Goal: Check status: Check status

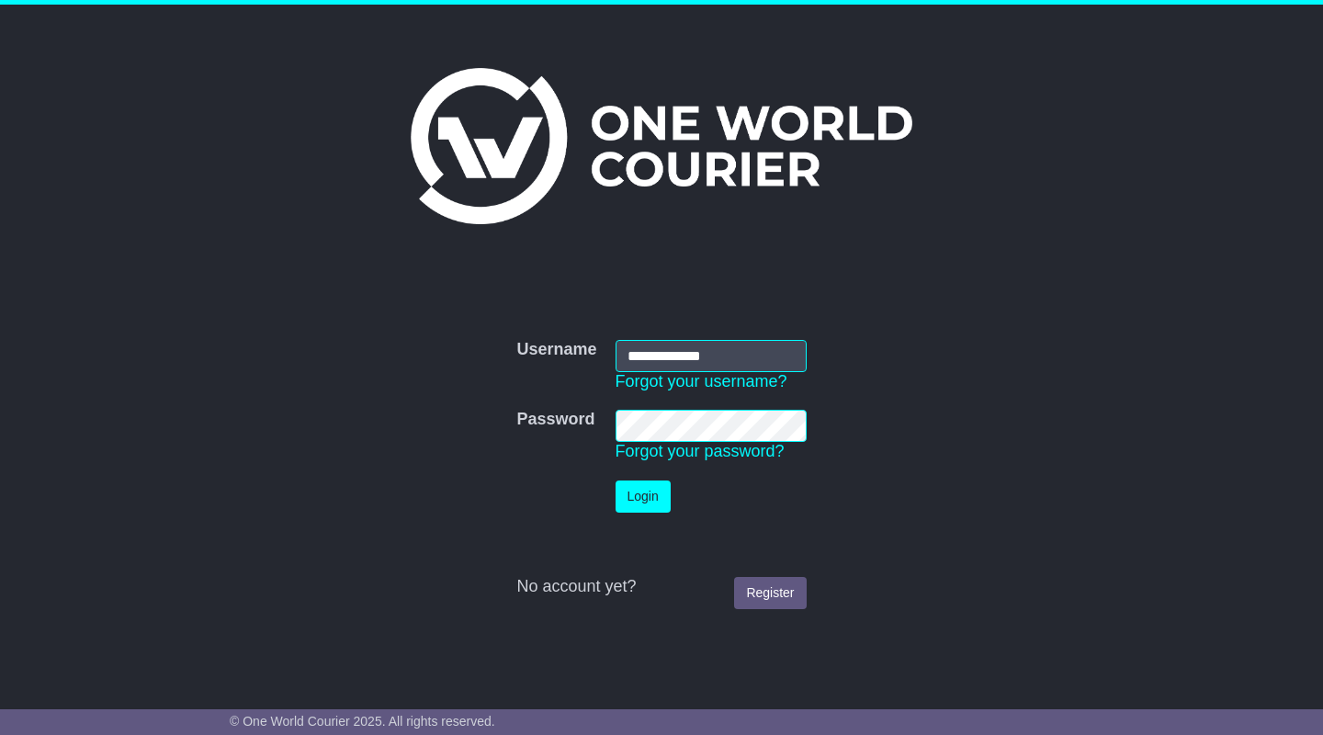
click at [647, 503] on button "Login" at bounding box center [643, 497] width 55 height 32
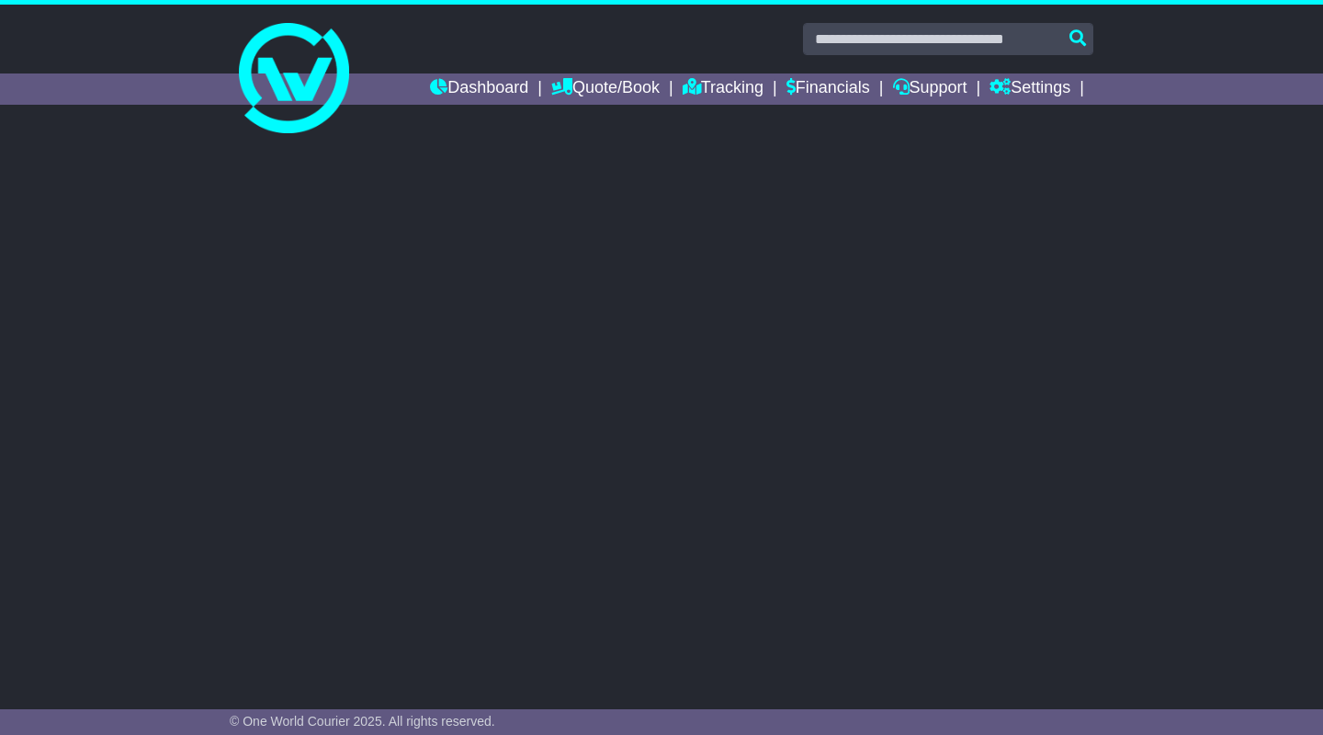
select select "**"
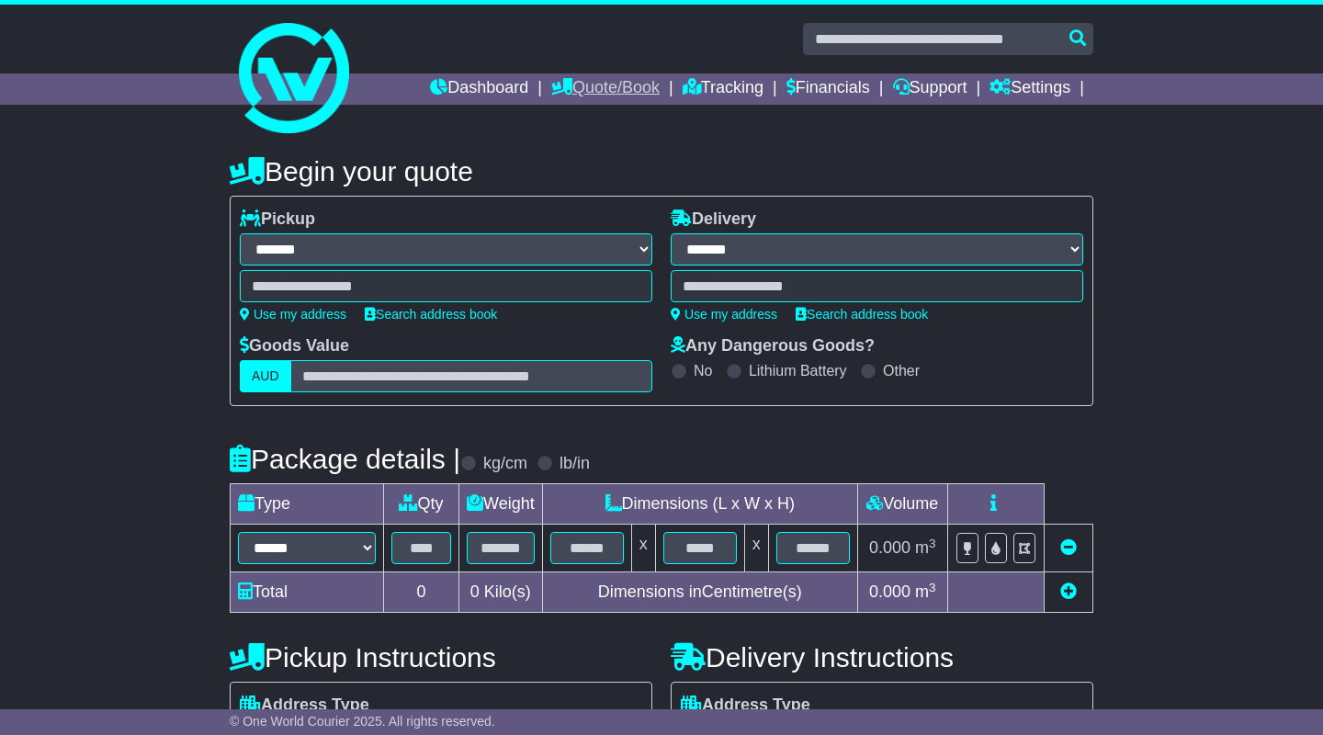
click at [606, 89] on link "Quote/Book" at bounding box center [605, 88] width 108 height 31
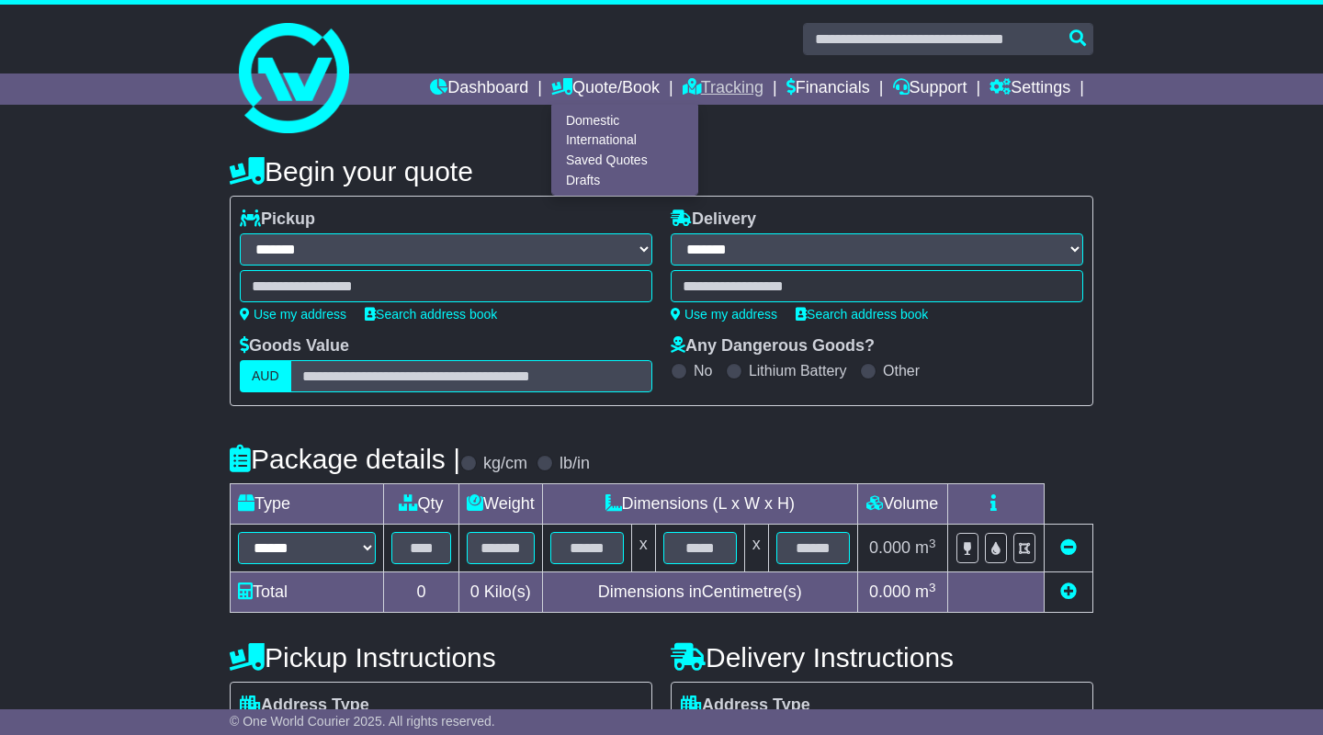
click at [702, 87] on link "Tracking" at bounding box center [723, 88] width 81 height 31
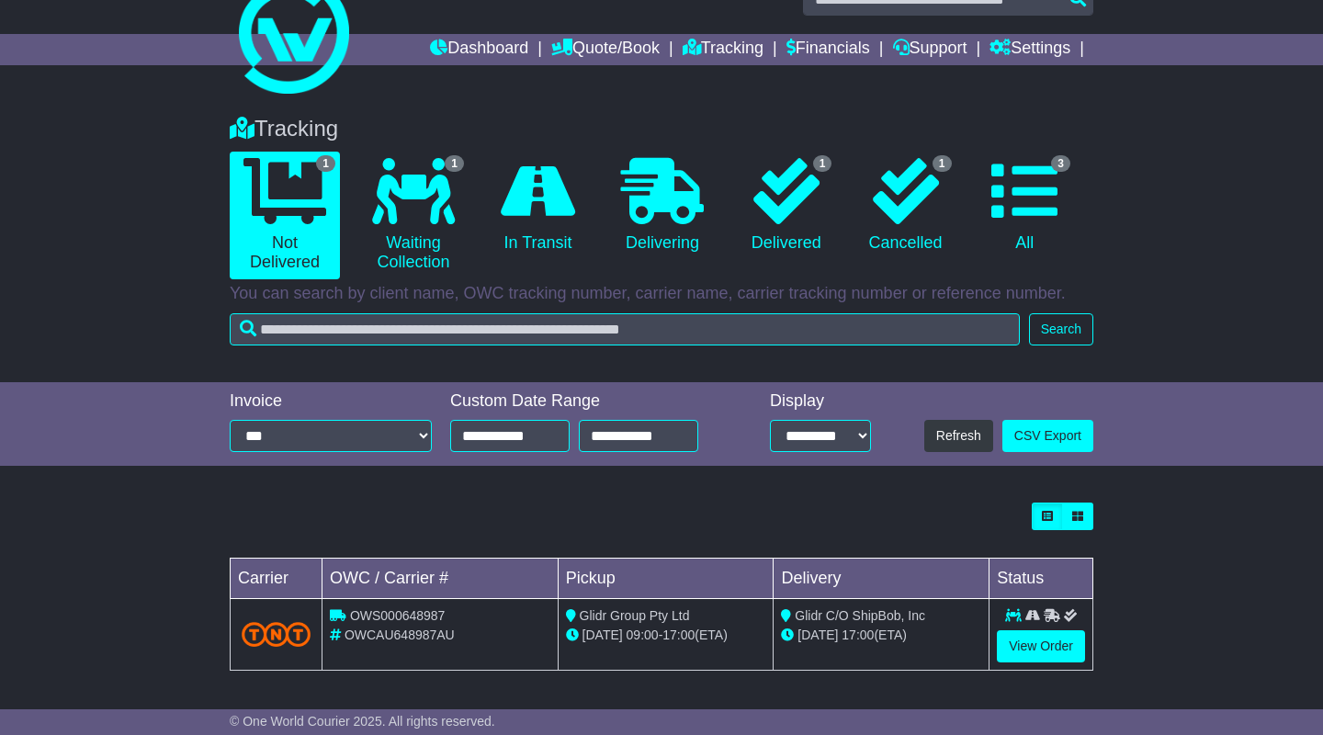
scroll to position [38, 0]
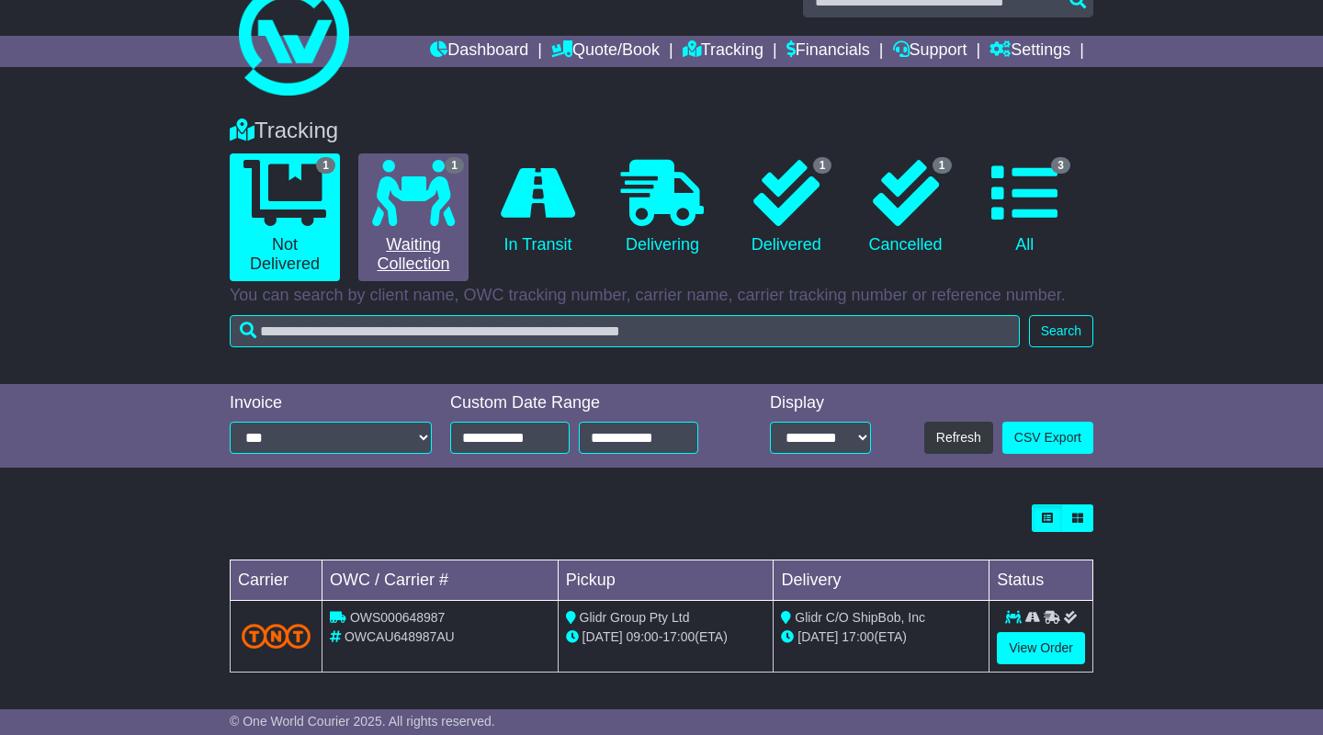
click at [426, 233] on link "1 Waiting Collection" at bounding box center [413, 217] width 110 height 128
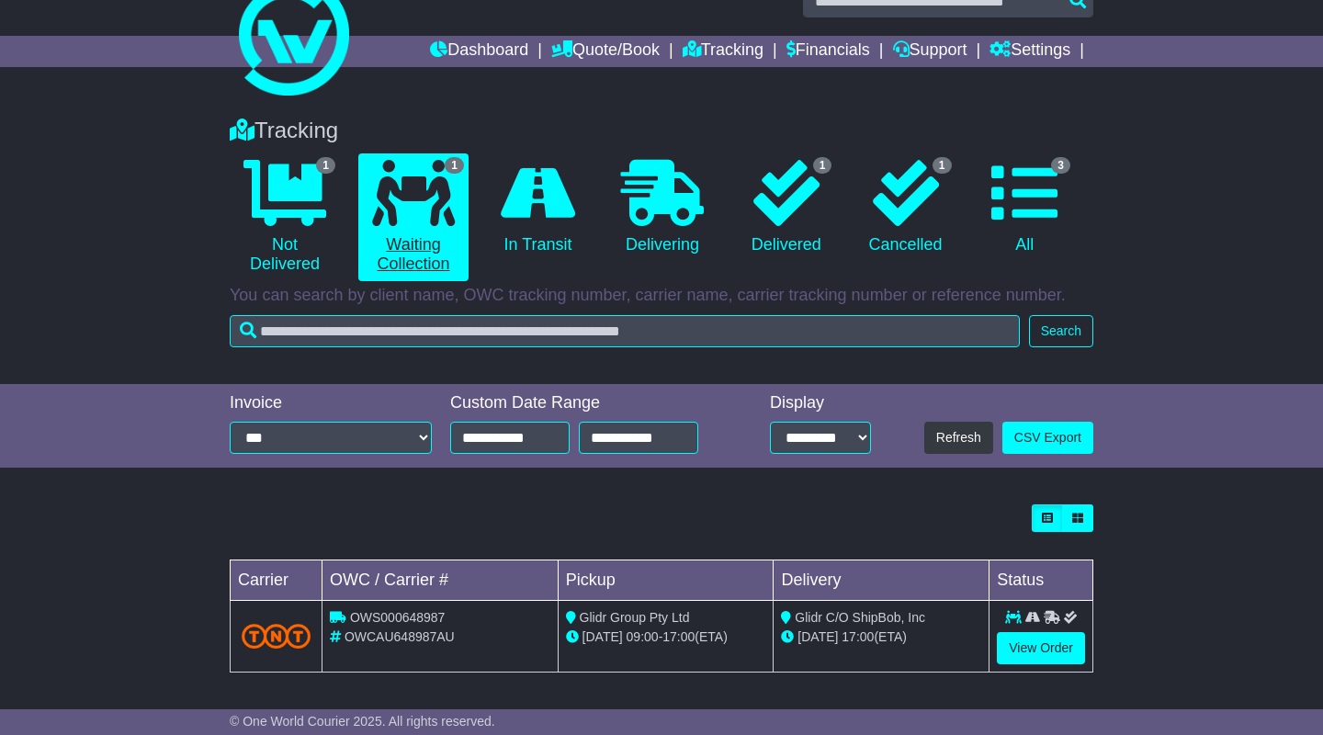
scroll to position [0, 0]
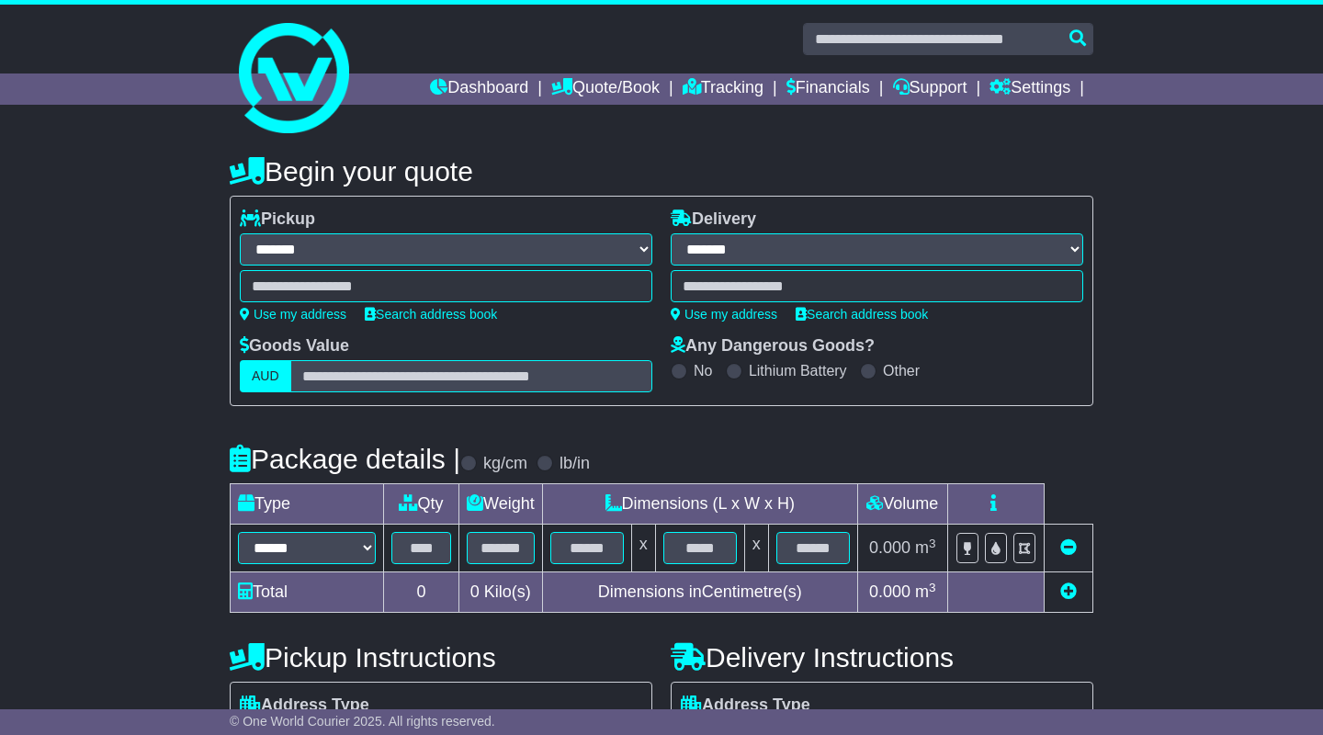
select select "**"
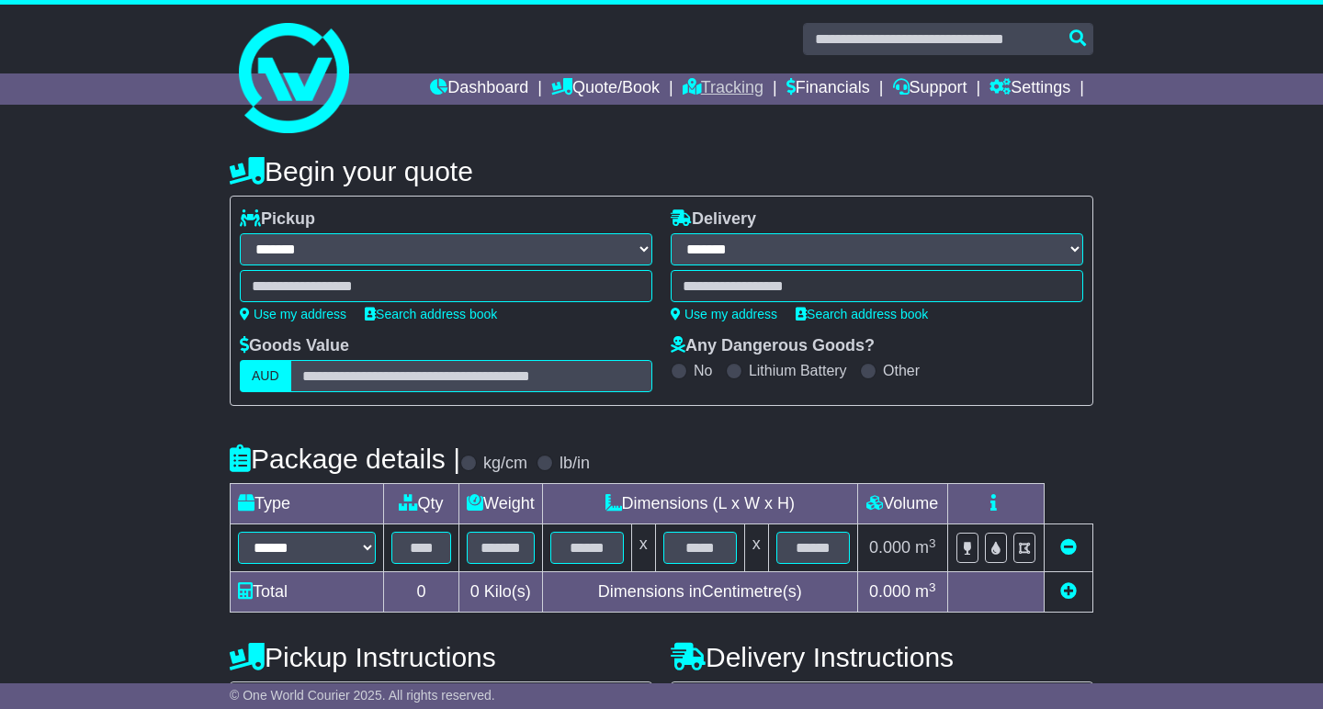
click at [685, 88] on link "Tracking" at bounding box center [723, 88] width 81 height 31
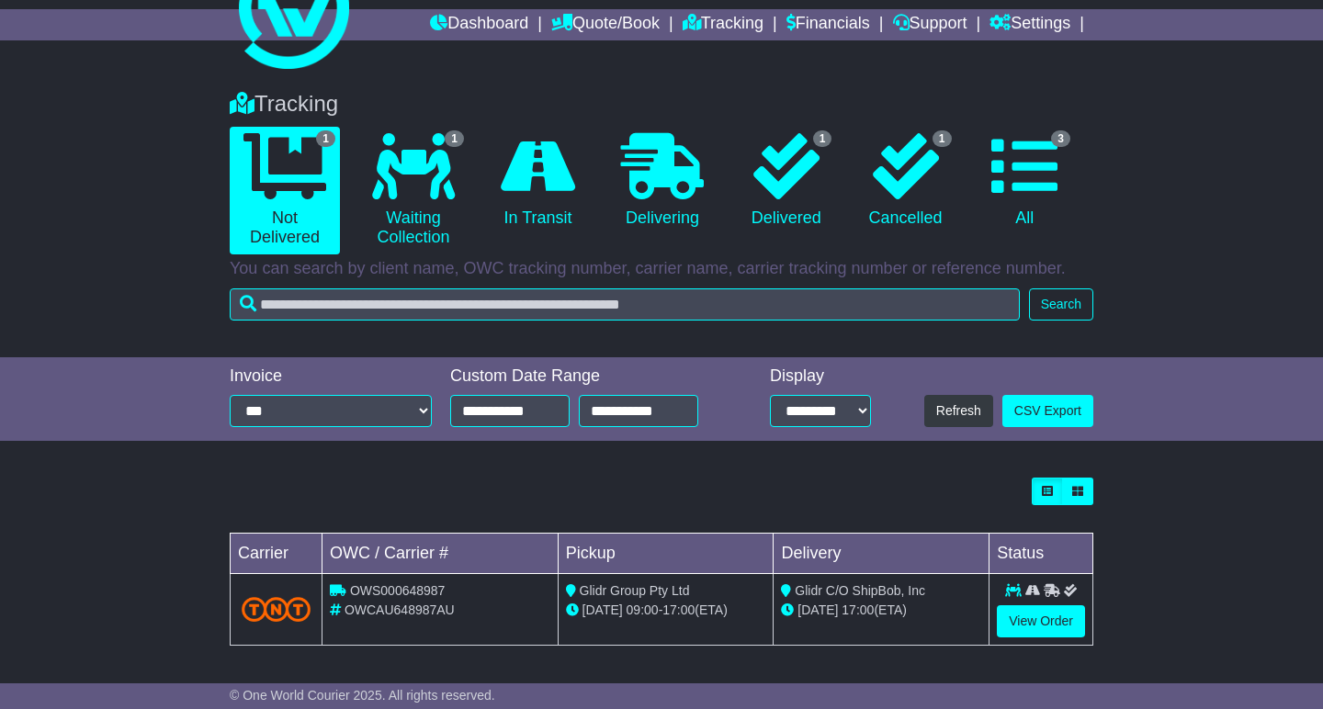
scroll to position [63, 0]
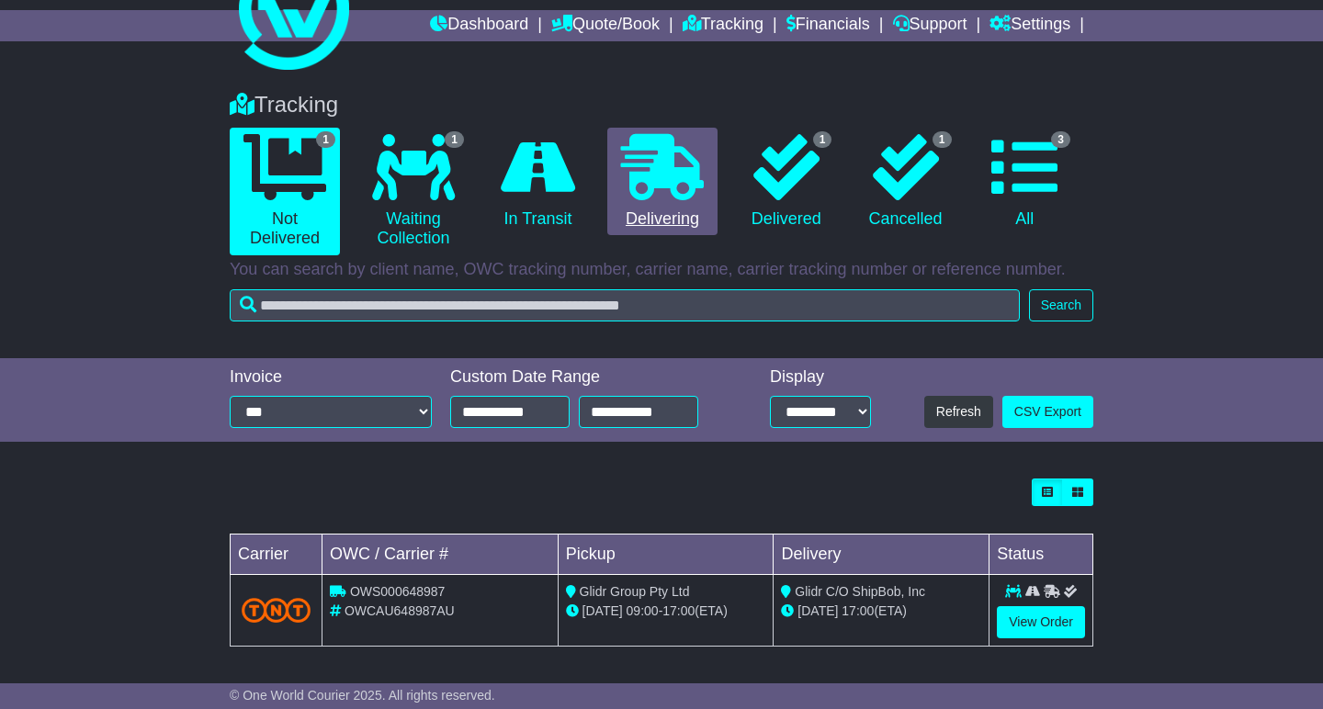
click at [626, 176] on icon at bounding box center [662, 167] width 83 height 66
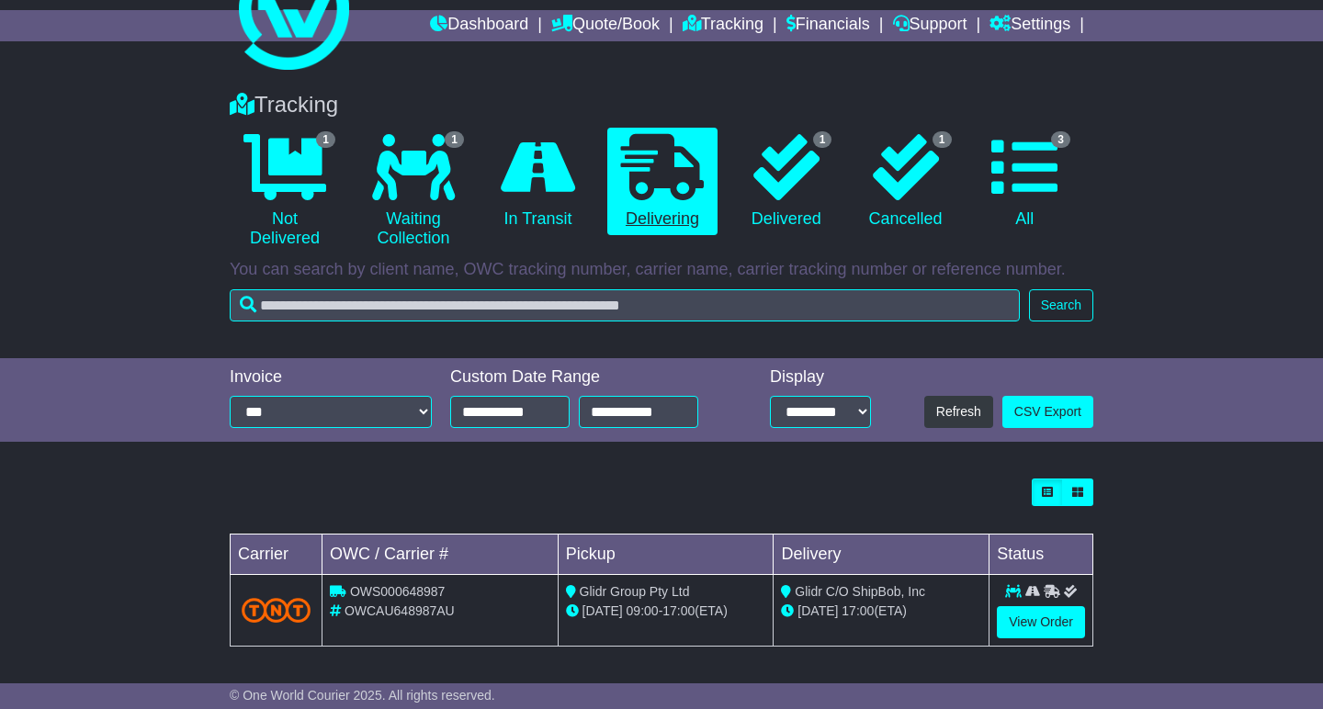
scroll to position [0, 0]
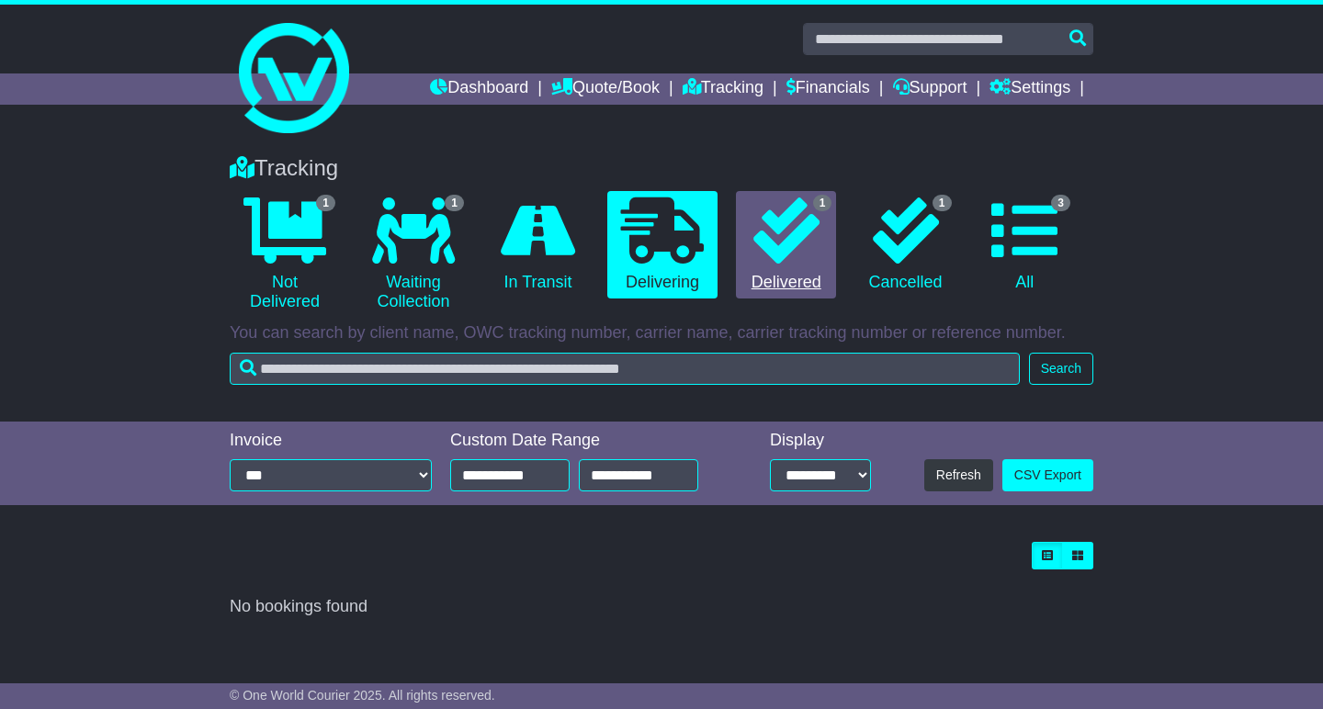
click at [763, 207] on icon at bounding box center [786, 231] width 66 height 66
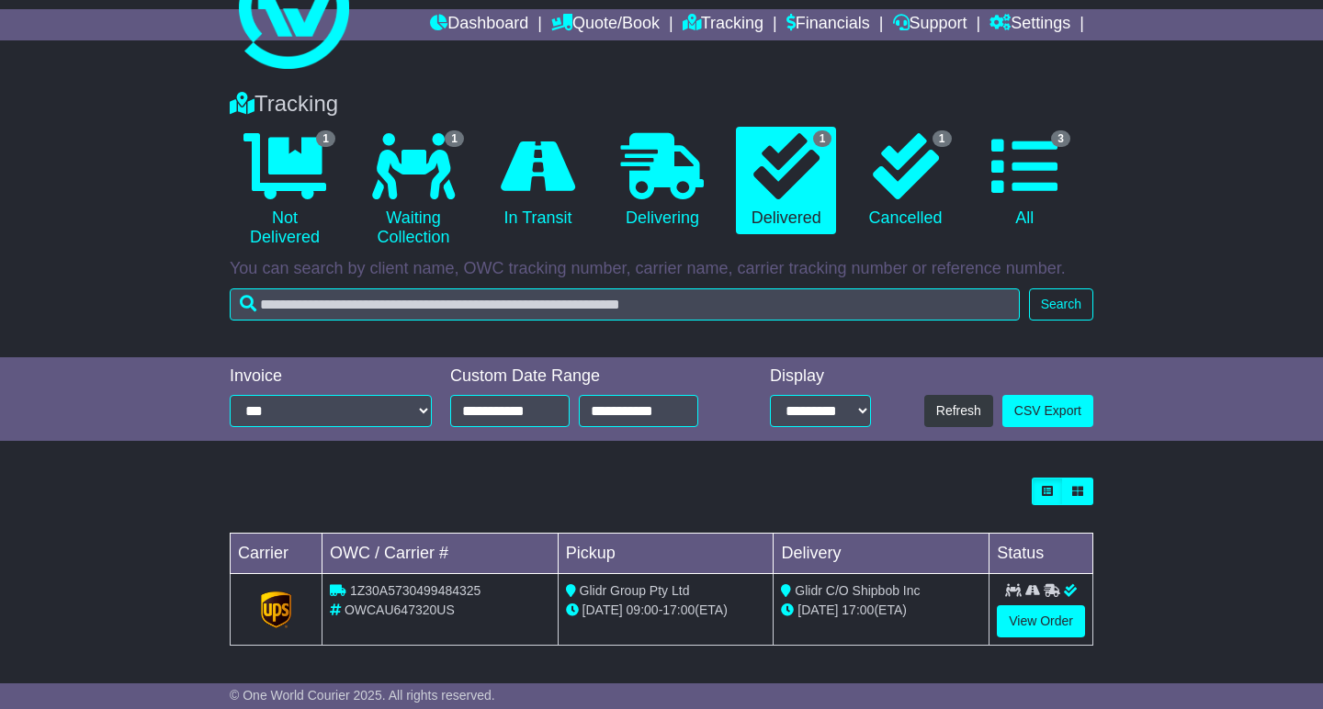
scroll to position [63, 0]
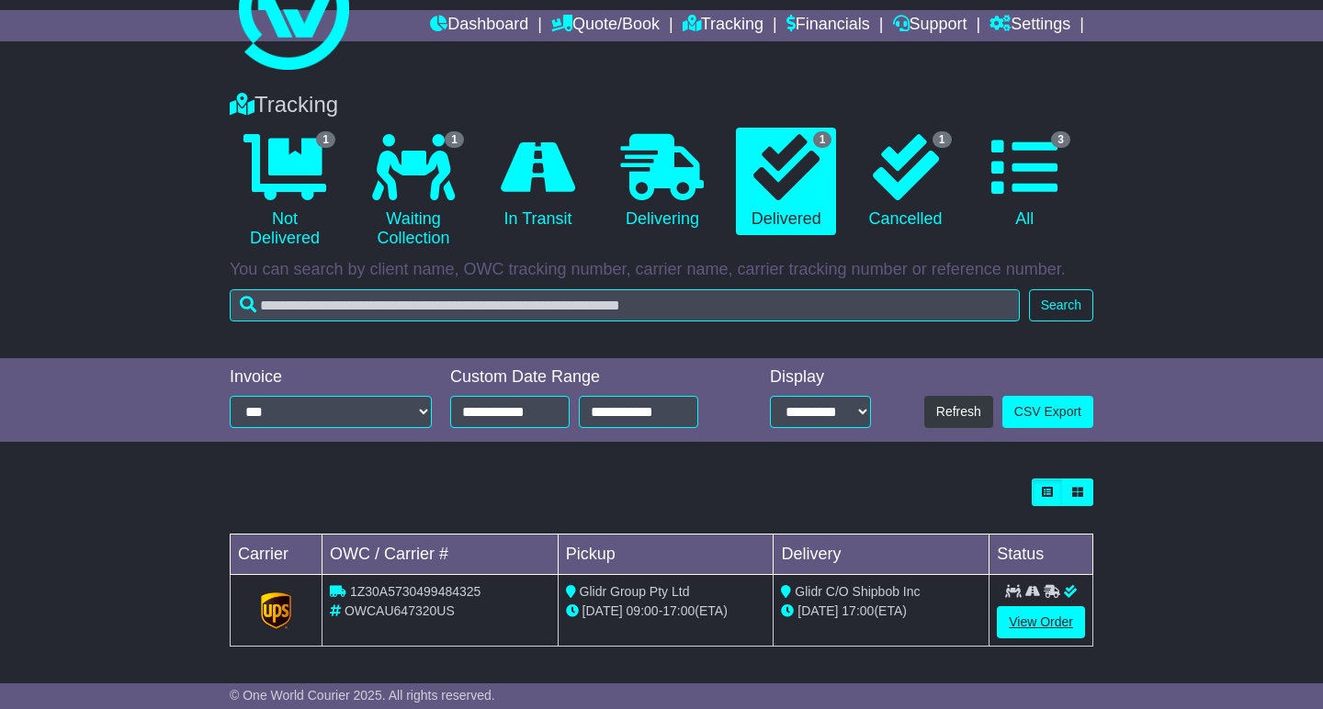
click at [1044, 618] on link "View Order" at bounding box center [1041, 622] width 88 height 32
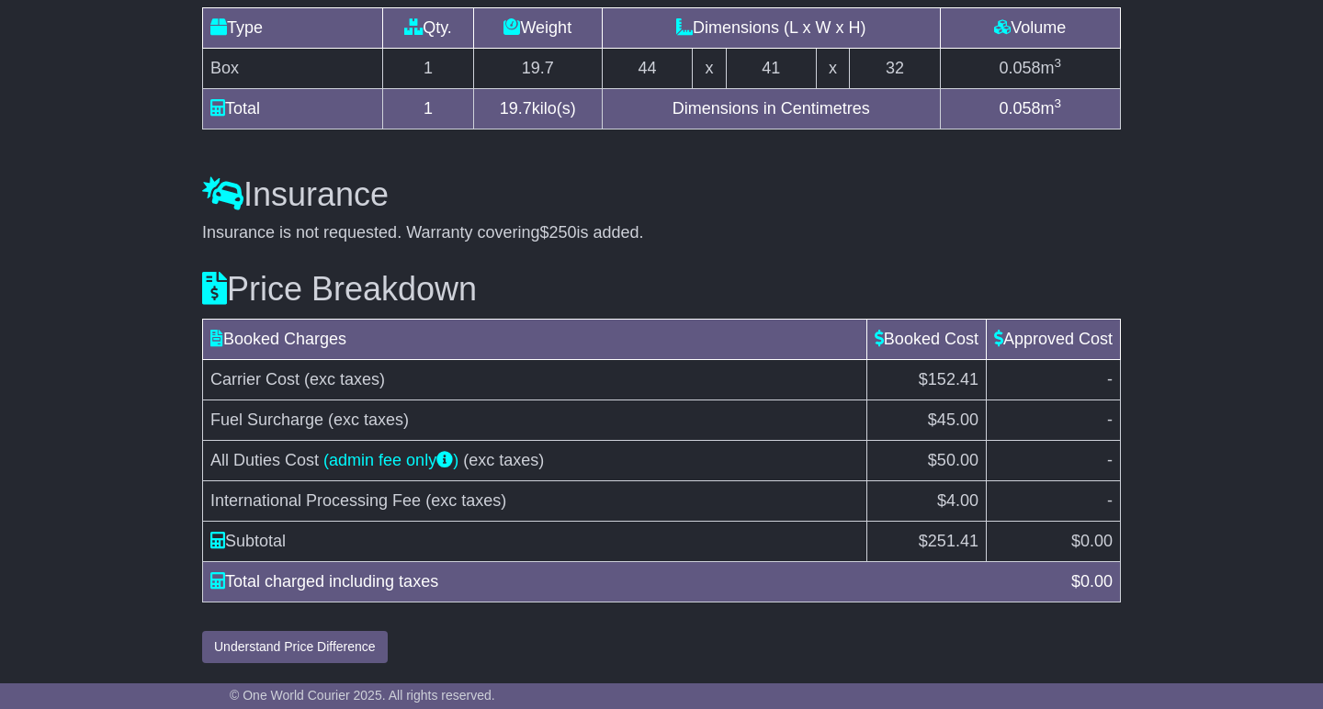
scroll to position [1971, 0]
